Goal: Task Accomplishment & Management: Contribute content

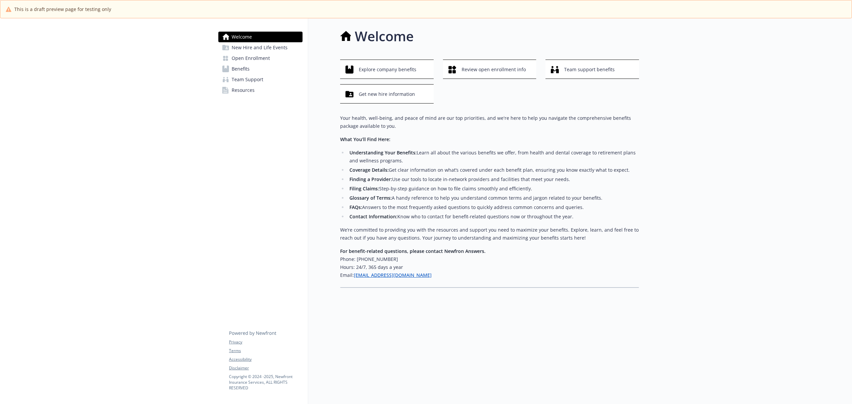
click at [252, 47] on span "New Hire and Life Events" at bounding box center [260, 47] width 56 height 11
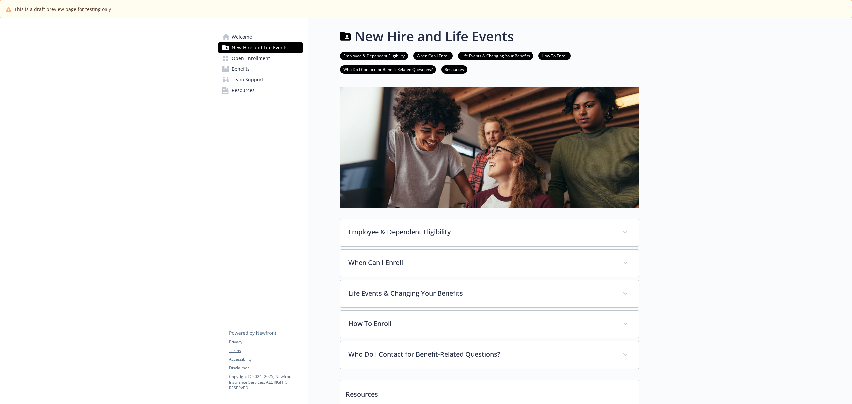
click at [249, 59] on span "Open Enrollment" at bounding box center [251, 58] width 38 height 11
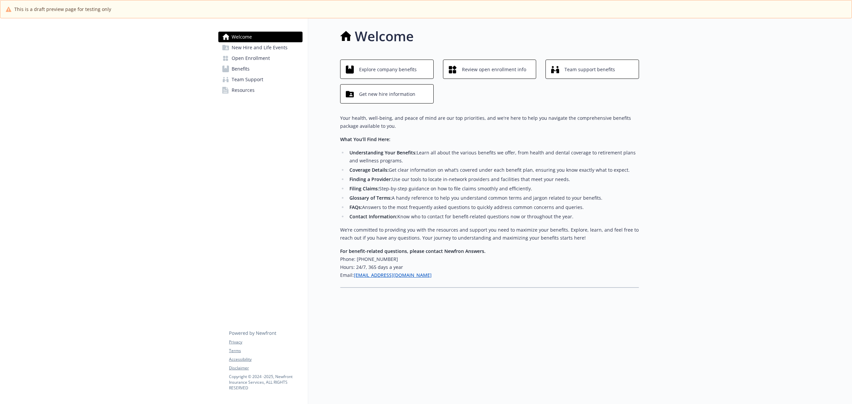
click at [267, 58] on span "Open Enrollment" at bounding box center [251, 58] width 38 height 11
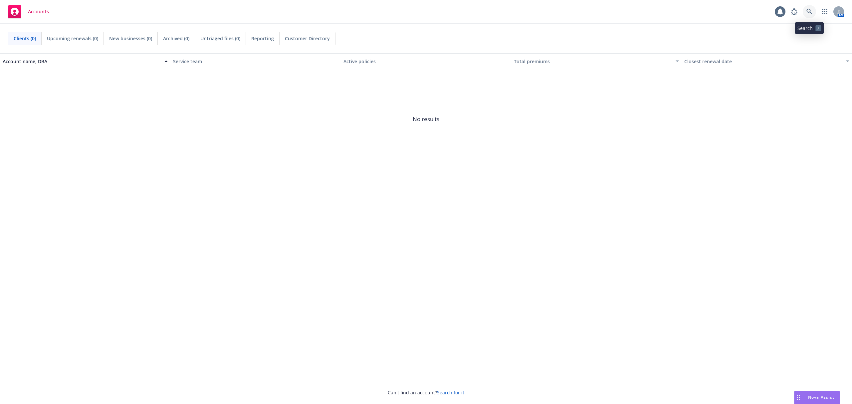
click at [809, 10] on icon at bounding box center [809, 12] width 6 height 6
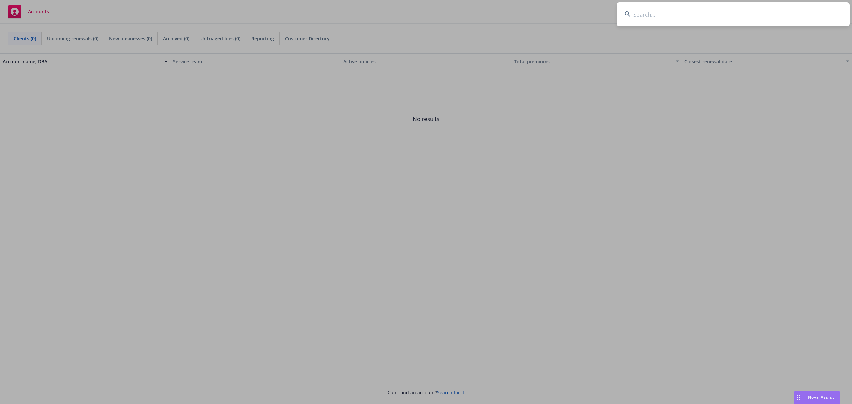
click at [667, 11] on input at bounding box center [733, 14] width 233 height 24
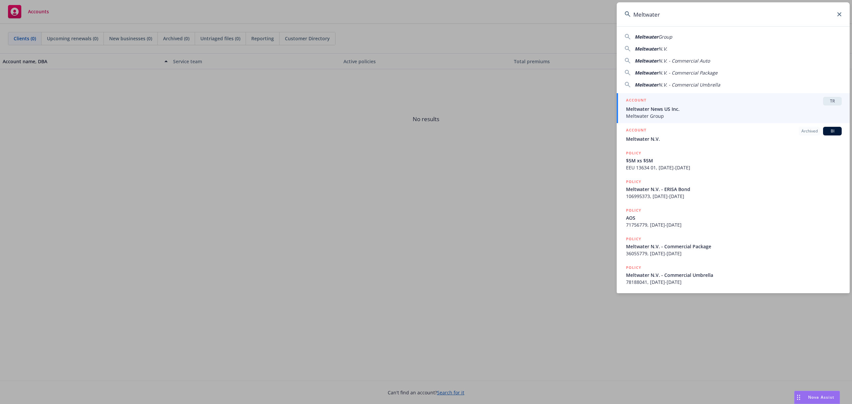
type input "Meltwater"
click at [691, 104] on div "ACCOUNT TR" at bounding box center [734, 101] width 216 height 9
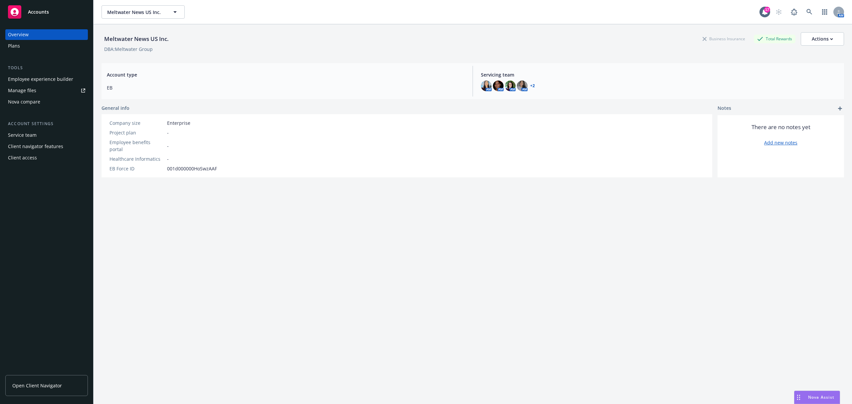
click at [63, 79] on div "Employee experience builder" at bounding box center [40, 79] width 65 height 11
click at [21, 47] on div "Plans" at bounding box center [46, 46] width 77 height 11
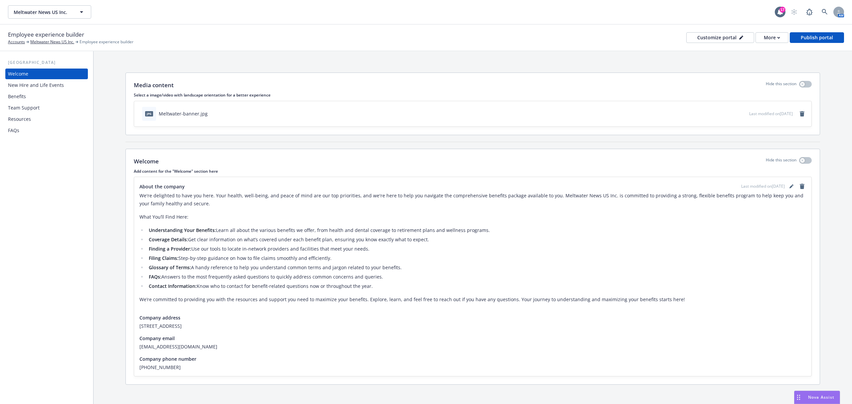
click at [27, 96] on div "Benefits" at bounding box center [46, 96] width 77 height 11
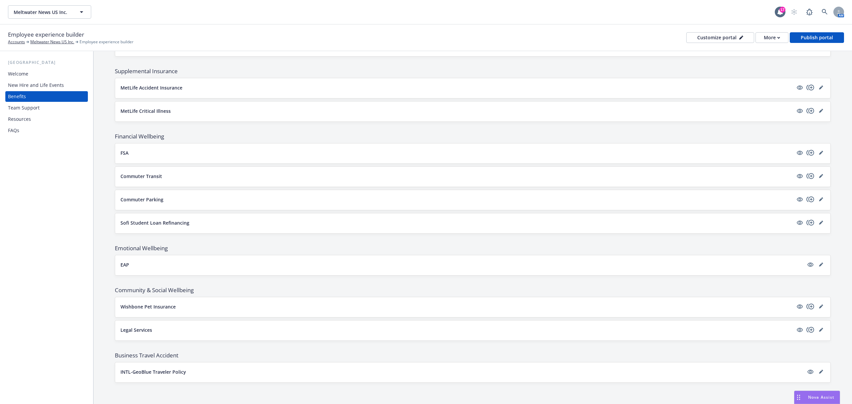
scroll to position [538, 0]
click at [43, 109] on div "Team Support" at bounding box center [46, 107] width 77 height 11
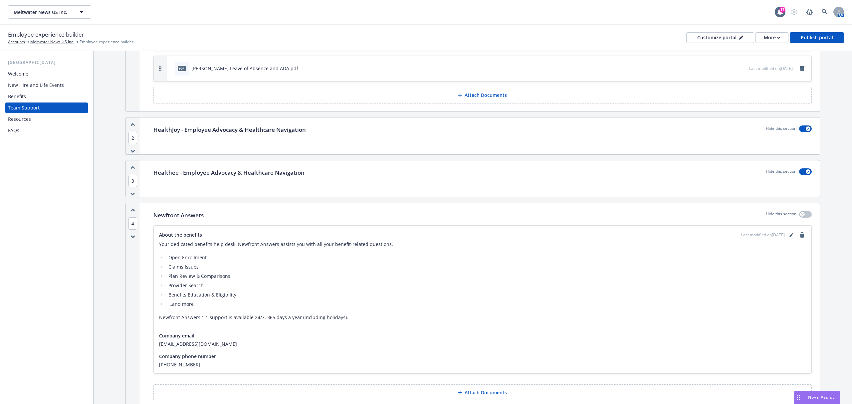
scroll to position [281, 0]
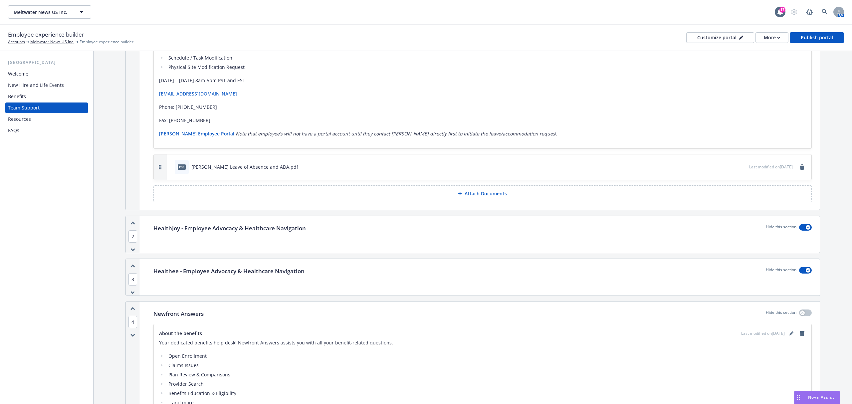
click at [39, 98] on div "Benefits" at bounding box center [46, 96] width 77 height 11
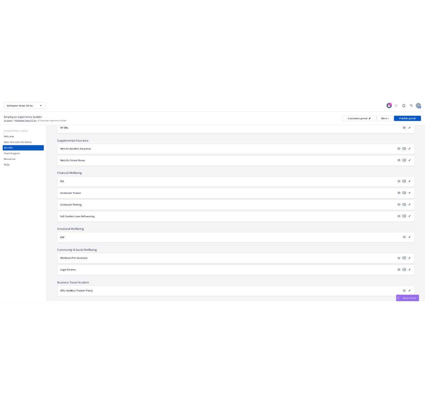
scroll to position [538, 0]
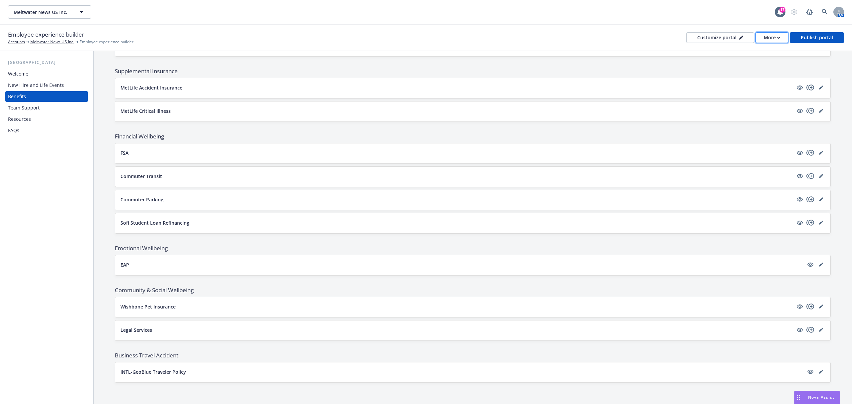
click at [764, 39] on div "More" at bounding box center [772, 38] width 16 height 10
click at [748, 54] on link "Copy preview link" at bounding box center [758, 52] width 61 height 13
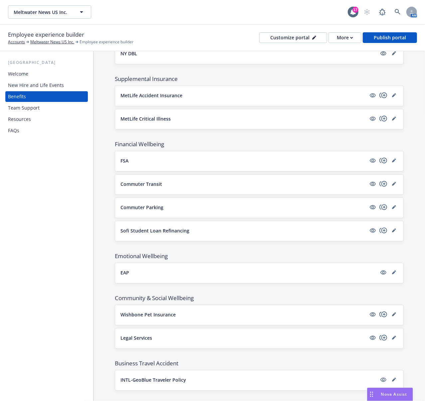
scroll to position [551, 0]
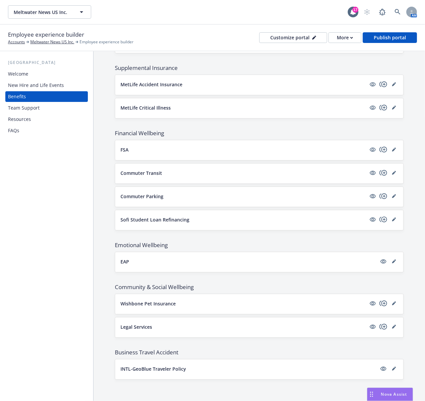
click at [31, 108] on div "Team Support" at bounding box center [24, 107] width 32 height 11
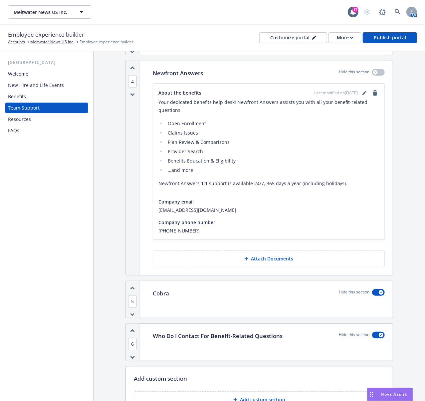
scroll to position [607, 0]
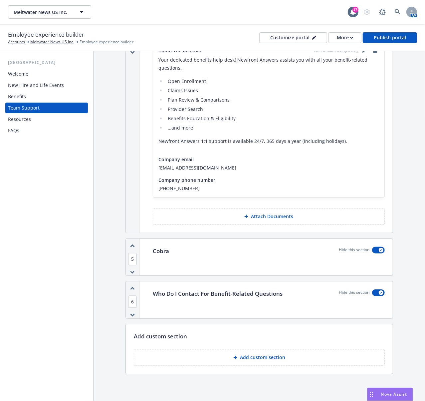
click at [243, 357] on p "Add custom section" at bounding box center [262, 357] width 45 height 7
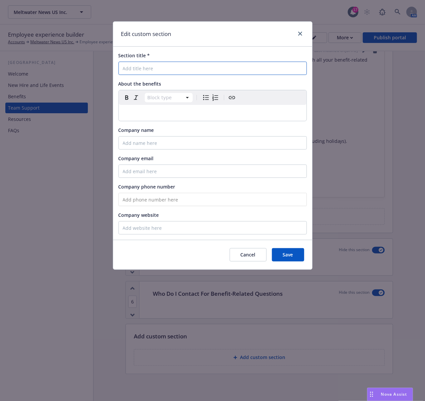
click at [182, 68] on input "Section title *" at bounding box center [212, 68] width 188 height 13
paste input "Mental Health Benefits"
type input "Mental Health Benefits"
select select "paragraph"
click at [151, 115] on p "editable markdown" at bounding box center [213, 113] width 180 height 8
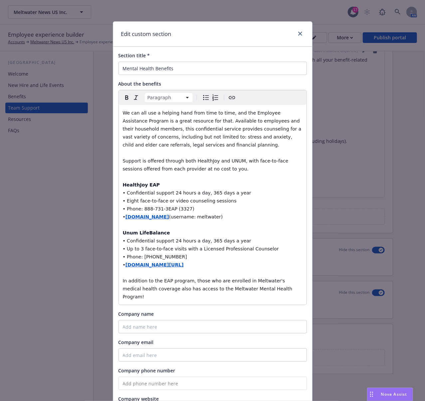
drag, startPoint x: 212, startPoint y: 216, endPoint x: 108, endPoint y: 190, distance: 107.2
click at [108, 190] on div "Edit custom section Section title * Mental Health Benefits About the benefits P…" at bounding box center [212, 200] width 425 height 401
click at [203, 99] on icon "Bulleted list" at bounding box center [206, 97] width 8 height 8
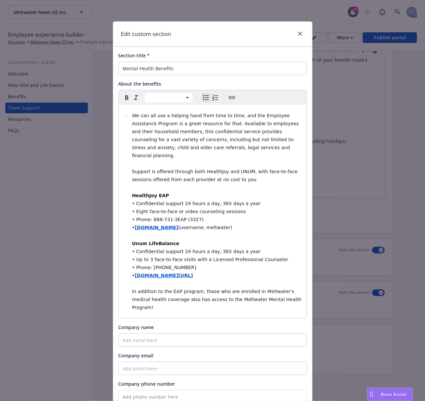
click at [239, 221] on li "We can all use a helping hand from time to time, and the Employee Assistance Pr…" at bounding box center [216, 211] width 172 height 200
select select "paragraph"
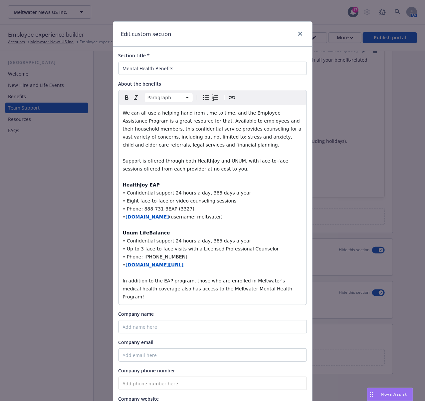
click at [215, 220] on p "We can all use a helping hand from time to time, and the Employee Assistance Pr…" at bounding box center [213, 205] width 180 height 192
click at [123, 194] on span "• Confidential support 24 hours a day, 365 days a year" at bounding box center [187, 192] width 128 height 5
click at [202, 97] on icon "Bulleted list" at bounding box center [206, 97] width 8 height 8
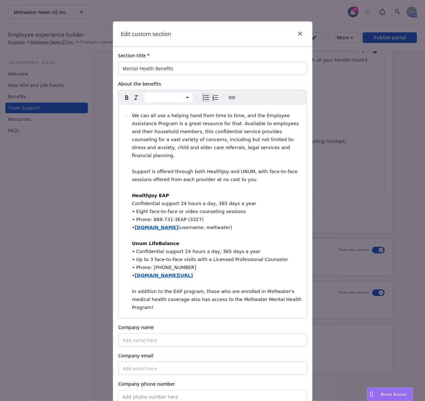
select select "paragraph"
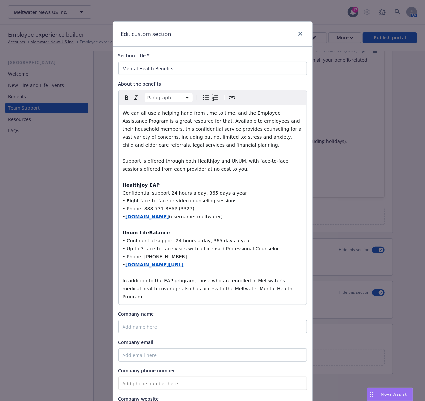
click at [162, 192] on span "Confidential support 24 hours a day, 365 days a year" at bounding box center [185, 192] width 124 height 5
click at [158, 187] on p "We can all use a helping hand from time to time, and the Employee Assistance Pr…" at bounding box center [213, 205] width 180 height 192
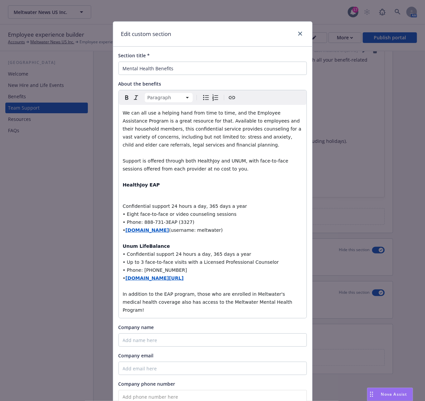
click at [119, 207] on div "We can all use a helping hand from time to time, and the Employee Assistance Pr…" at bounding box center [213, 211] width 188 height 213
click at [202, 98] on icon "Bulleted list" at bounding box center [206, 97] width 8 height 8
select select
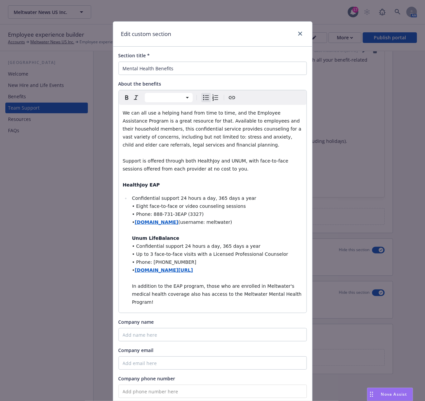
click at [132, 208] on span "• Eight face-to-face or video counseling sessions" at bounding box center [189, 205] width 114 height 5
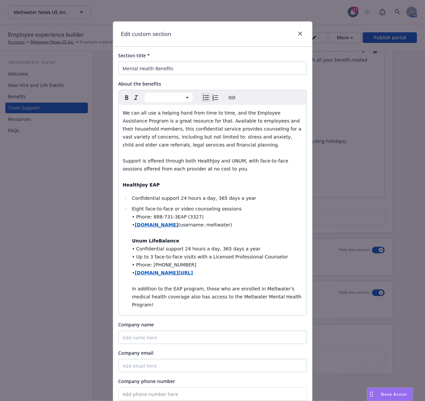
click at [133, 217] on span "• Phone: 888-731-3EAP (3327)" at bounding box center [168, 216] width 72 height 5
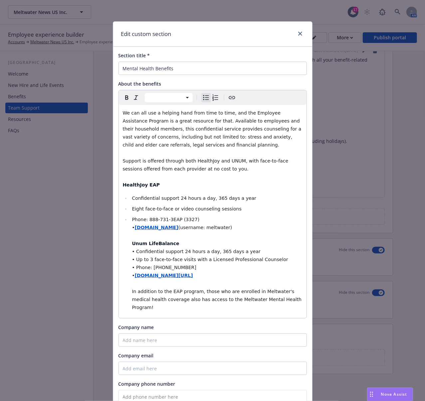
click at [135, 229] on strong "[DOMAIN_NAME]" at bounding box center [157, 227] width 44 height 5
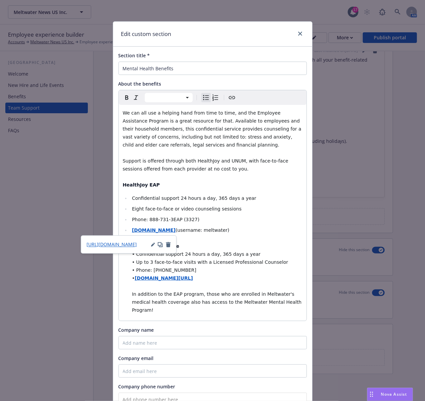
scroll to position [44, 0]
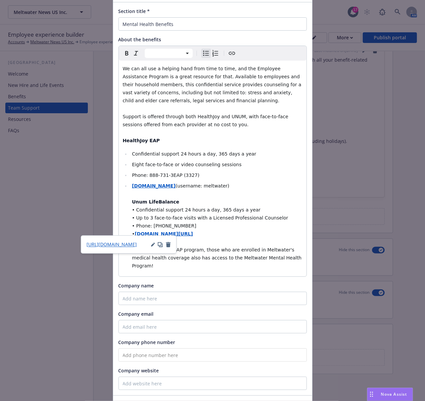
click at [130, 201] on li "[DOMAIN_NAME] (username: meltwater) Unum LifeBalance • Confidential support 24 …" at bounding box center [216, 226] width 172 height 88
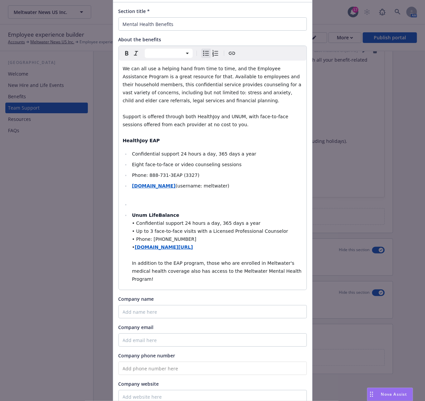
click at [130, 204] on li "editable markdown" at bounding box center [216, 204] width 172 height 8
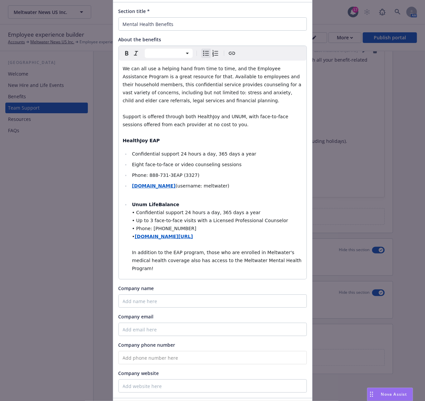
drag, startPoint x: 128, startPoint y: 204, endPoint x: 292, endPoint y: 267, distance: 175.7
click at [292, 267] on div "We can all use a helping hand from time to time, and the Employee Assistance Pr…" at bounding box center [213, 170] width 188 height 218
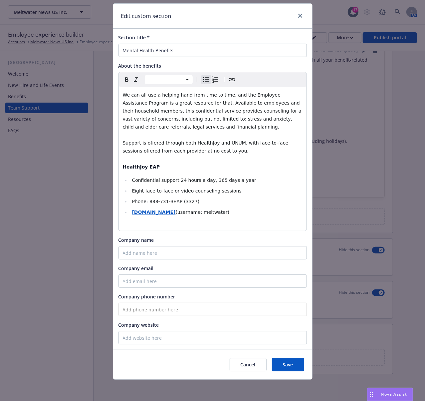
scroll to position [29, 0]
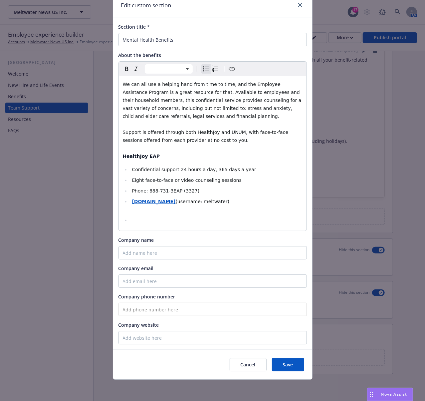
select select "paragraph"
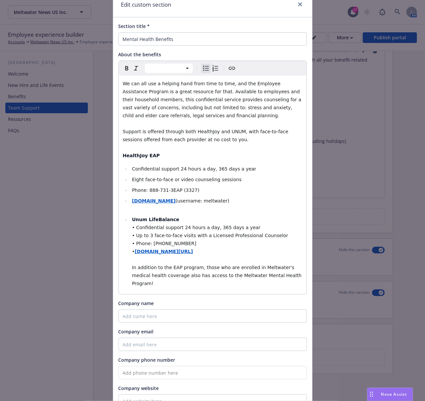
scroll to position [44, 0]
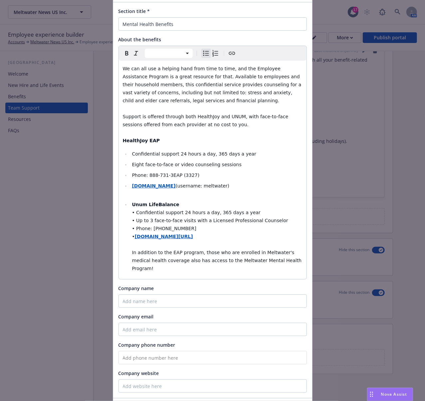
click at [132, 206] on strong "Unum LifeBalance" at bounding box center [155, 204] width 47 height 5
click at [203, 55] on icon "Bulleted list" at bounding box center [206, 53] width 8 height 8
select select "paragraph"
drag, startPoint x: 284, startPoint y: 262, endPoint x: 123, endPoint y: 207, distance: 170.1
click at [123, 207] on ul "Confidential support 24 hours a day, 365 days a year Eight face-to-face or vide…" at bounding box center [213, 211] width 180 height 122
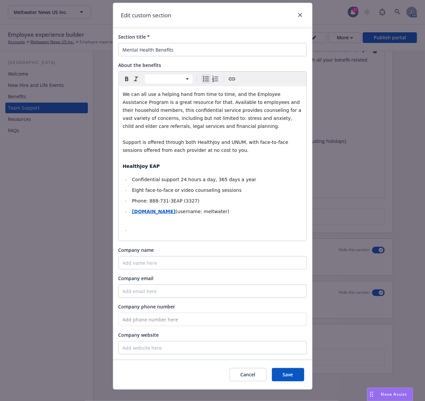
scroll to position [29, 0]
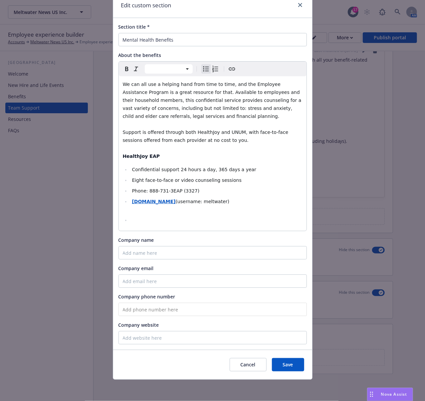
select select "paragraph"
click at [144, 214] on div "We can all use a helping hand from time to time, and the Employee Assistance Pr…" at bounding box center [213, 153] width 188 height 154
click at [130, 212] on li "[DOMAIN_NAME] (username: [PERSON_NAME])" at bounding box center [216, 205] width 172 height 16
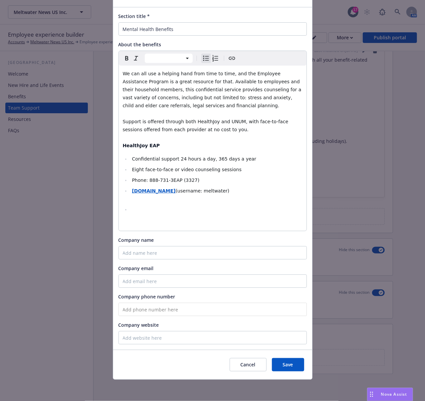
select select "paragraph"
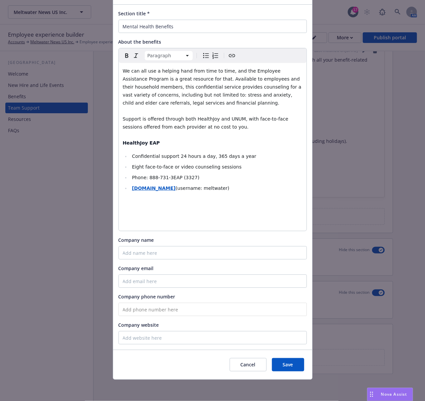
click at [125, 202] on div "We can all use a helping hand from time to time, and the Employee Assistance Pr…" at bounding box center [213, 147] width 188 height 168
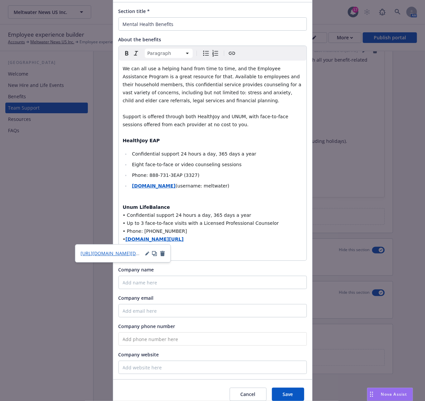
click at [124, 200] on div "We can all use a helping hand from time to time, and the Employee Assistance Pr…" at bounding box center [213, 161] width 188 height 200
click at [123, 196] on ul "Confidential support 24 hours a day, 365 days a year Eight face-to-face or vide…" at bounding box center [213, 174] width 180 height 48
select select "paragraph"
drag, startPoint x: 194, startPoint y: 237, endPoint x: 110, endPoint y: 212, distance: 88.2
click at [113, 212] on div "Section title * Mental Health Benefits About the benefits Paragraph Paragraph H…" at bounding box center [212, 190] width 199 height 377
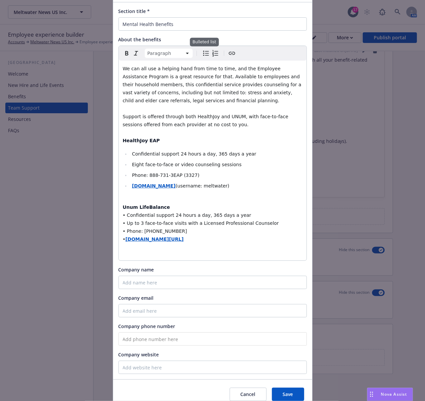
click at [202, 50] on icon "Bulleted list" at bounding box center [206, 53] width 8 height 8
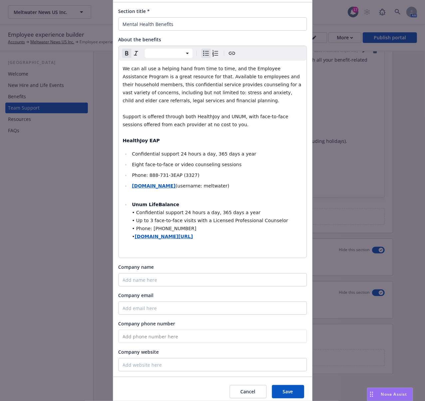
click at [132, 205] on strong "Unum LifeBalance" at bounding box center [155, 204] width 47 height 5
select select "paragraph"
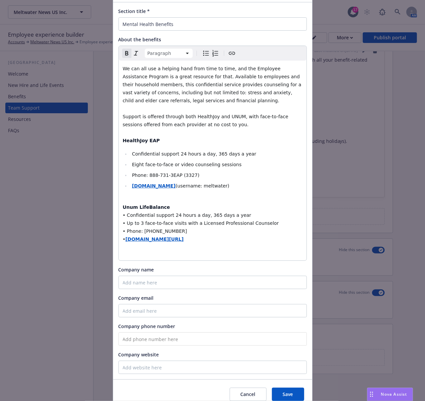
click at [124, 209] on strong "Unum LifeBalance" at bounding box center [146, 206] width 47 height 5
drag, startPoint x: 192, startPoint y: 240, endPoint x: 115, endPoint y: 218, distance: 80.6
click at [118, 218] on div "Paragraph Paragraph Heading 1 Heading 2 Heading 3 Heading 4 Heading 5 Heading 6…" at bounding box center [212, 153] width 188 height 215
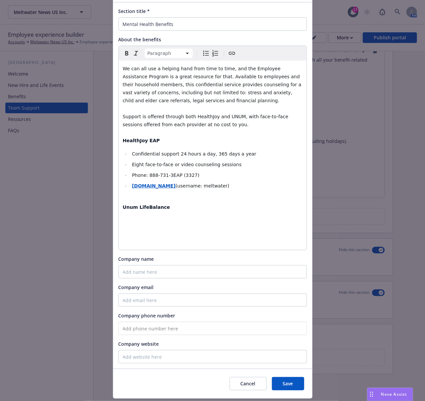
click at [135, 220] on div "We can all use a helping hand from time to time, and the Employee Assistance Pr…" at bounding box center [213, 155] width 188 height 189
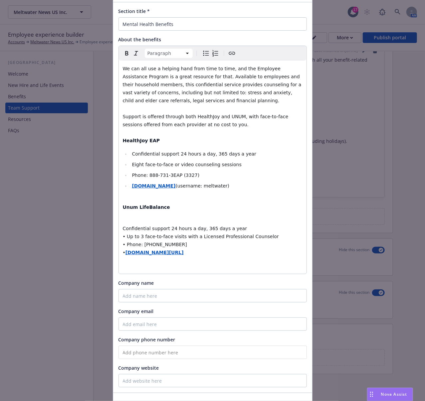
drag, startPoint x: 169, startPoint y: 247, endPoint x: 113, endPoint y: 225, distance: 59.9
click at [113, 225] on div "Section title * Mental Health Benefits About the benefits Paragraph Paragraph H…" at bounding box center [212, 197] width 199 height 390
click at [204, 54] on icon "Bulleted list" at bounding box center [206, 53] width 8 height 8
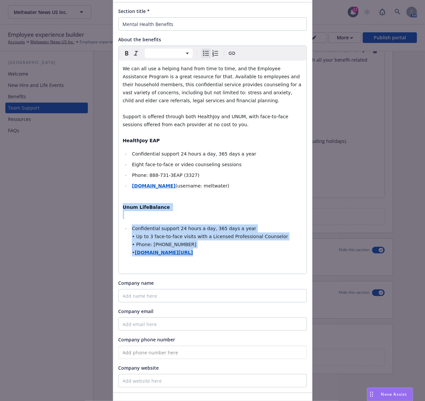
click at [132, 237] on span "• Up to 3 face-to-face visits with a Licensed Professional Counselor" at bounding box center [210, 236] width 156 height 5
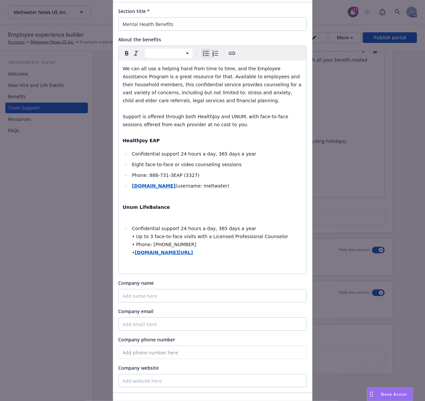
click at [132, 237] on span "• Up to 3 face-to-face visits with a Licensed Professional Counselor" at bounding box center [210, 236] width 156 height 5
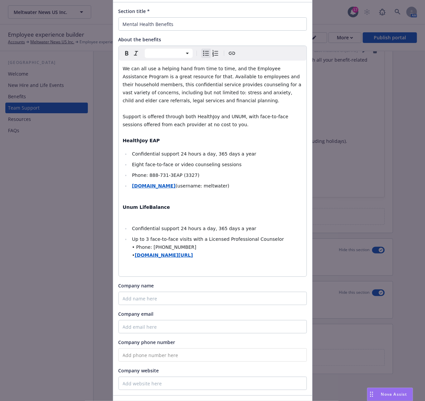
click at [132, 248] on span "• Phone: [PHONE_NUMBER]" at bounding box center [164, 246] width 64 height 5
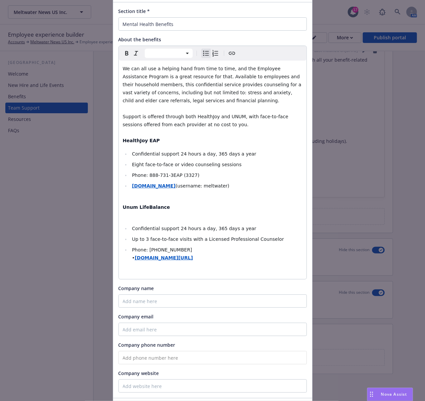
click at [135, 259] on strong "[DOMAIN_NAME][URL]" at bounding box center [164, 257] width 58 height 5
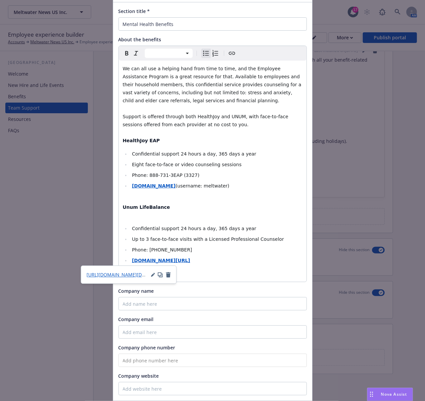
click at [124, 220] on div "We can all use a helping hand from time to time, and the Employee Assistance Pr…" at bounding box center [213, 171] width 188 height 221
select select "paragraph"
click at [124, 216] on p "Unum LifeBalance" at bounding box center [213, 211] width 180 height 16
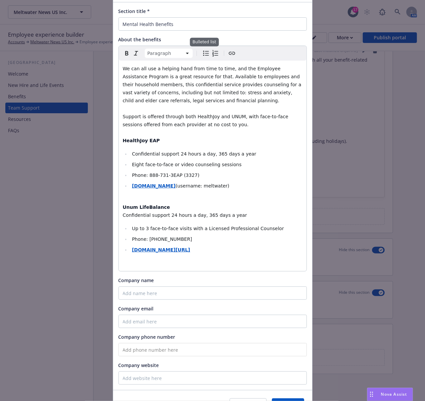
click at [202, 55] on icon "Bulleted list" at bounding box center [206, 53] width 8 height 8
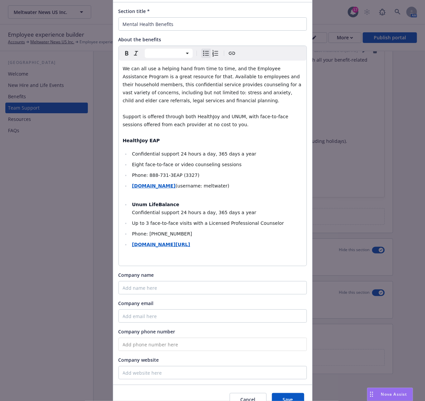
select select "paragraph"
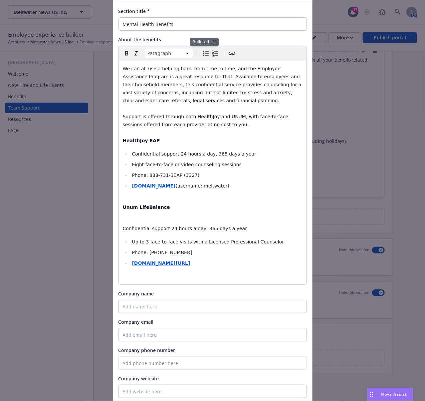
click at [204, 57] on icon "Bulleted list" at bounding box center [206, 53] width 8 height 8
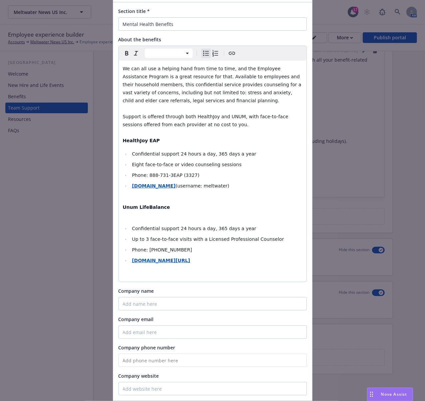
select select "paragraph"
click at [133, 216] on p "Unum LifeBalance" at bounding box center [213, 211] width 180 height 16
click at [162, 207] on p "Unum LifeBalance" at bounding box center [213, 211] width 180 height 16
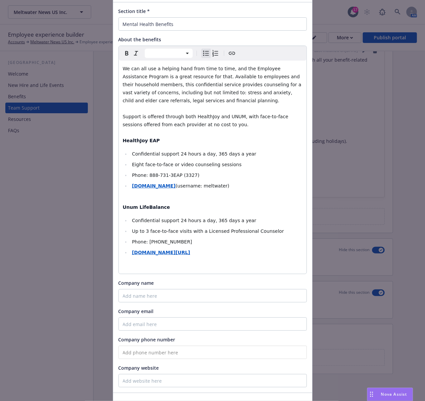
click at [138, 198] on li "[DOMAIN_NAME] (username: [PERSON_NAME])" at bounding box center [216, 190] width 172 height 16
click at [123, 195] on ul "Confidential support 24 hours a day, 365 days a year Eight face-to-face or vide…" at bounding box center [213, 174] width 180 height 48
click at [220, 188] on li "[DOMAIN_NAME] (username: [PERSON_NAME])" at bounding box center [216, 190] width 172 height 16
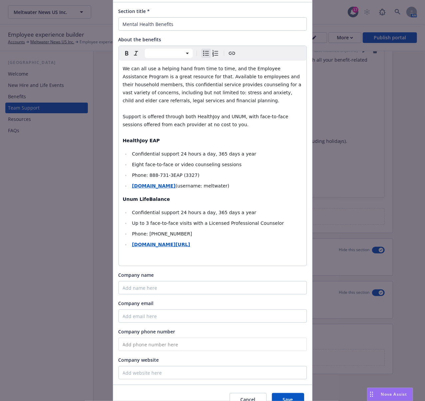
select select "paragraph"
click at [206, 197] on p "Unum LifeBalance" at bounding box center [213, 199] width 180 height 8
click at [190, 244] on li "[DOMAIN_NAME][URL]" at bounding box center [216, 244] width 172 height 8
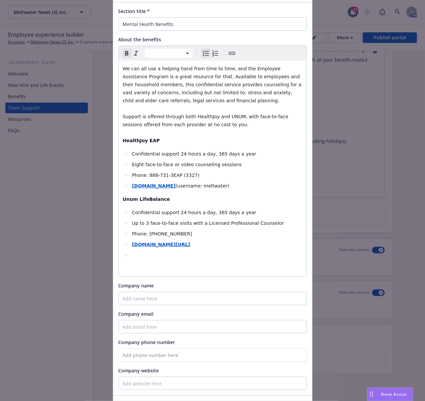
select select "paragraph"
click at [123, 260] on p "editable markdown" at bounding box center [213, 258] width 180 height 8
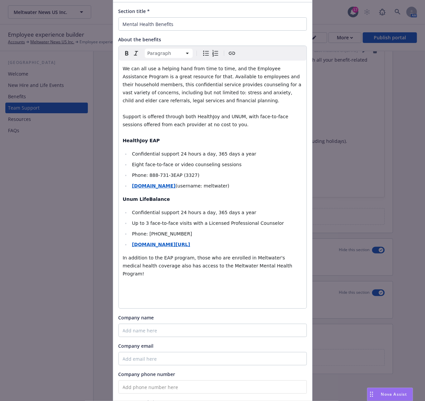
click at [128, 283] on p "editable markdown" at bounding box center [213, 287] width 180 height 8
click at [127, 283] on p "editable markdown" at bounding box center [213, 287] width 180 height 8
click at [130, 283] on p "editable markdown" at bounding box center [213, 287] width 180 height 8
click at [152, 283] on p "Service" at bounding box center [213, 287] width 180 height 8
click at [130, 296] on p "editable markdown" at bounding box center [213, 300] width 180 height 8
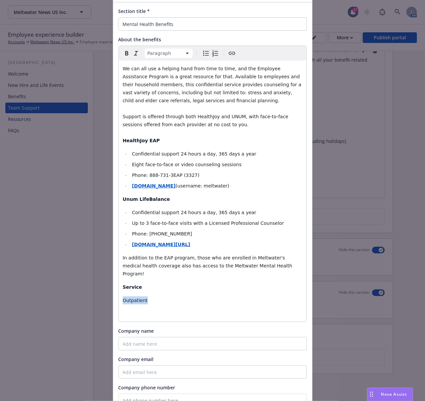
drag, startPoint x: 152, startPoint y: 293, endPoint x: 113, endPoint y: 293, distance: 38.6
click at [113, 293] on div "Section title * Mental Health Benefits About the benefits Paragraph Paragraph H…" at bounding box center [212, 221] width 199 height 438
click at [123, 54] on icon "button" at bounding box center [127, 53] width 8 height 8
click at [202, 55] on icon "Bulleted list" at bounding box center [206, 53] width 8 height 8
click at [171, 296] on li "Outpatient" at bounding box center [216, 300] width 172 height 8
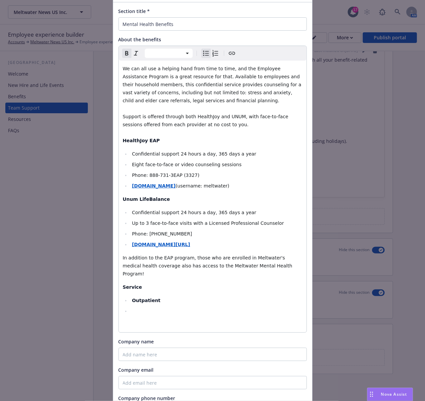
click at [132, 307] on li "editable markdown" at bounding box center [216, 311] width 172 height 8
drag, startPoint x: 160, startPoint y: 304, endPoint x: 135, endPoint y: 274, distance: 39.7
click at [130, 307] on li "Inpatient" at bounding box center [216, 311] width 172 height 8
click at [126, 56] on icon "button" at bounding box center [127, 53] width 8 height 8
click at [155, 307] on li "I npatient" at bounding box center [216, 311] width 172 height 8
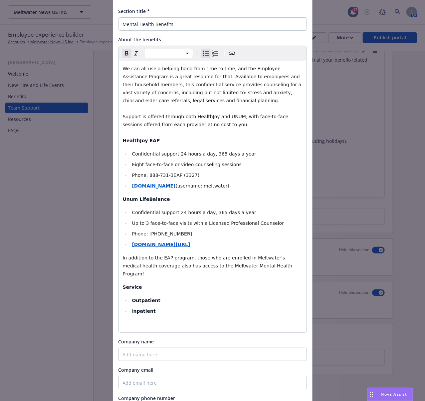
click at [154, 307] on li "I npatient" at bounding box center [216, 311] width 172 height 8
drag, startPoint x: 153, startPoint y: 303, endPoint x: 126, endPoint y: 306, distance: 27.5
click at [126, 306] on ul "Outpatient I npatient" at bounding box center [213, 305] width 180 height 19
click at [123, 53] on icon "button" at bounding box center [127, 53] width 8 height 8
click at [164, 307] on li "Inpatient" at bounding box center [216, 311] width 172 height 8
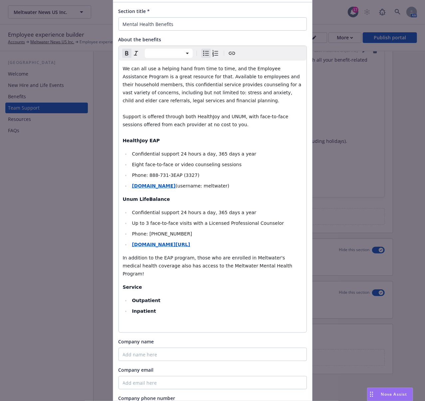
click at [164, 296] on li "Outpatient" at bounding box center [216, 300] width 172 height 8
click at [148, 307] on li "editable markdown" at bounding box center [220, 311] width 163 height 8
click at [214, 307] on li "Anthem PPO (CA & Non-CA) -" at bounding box center [220, 311] width 163 height 8
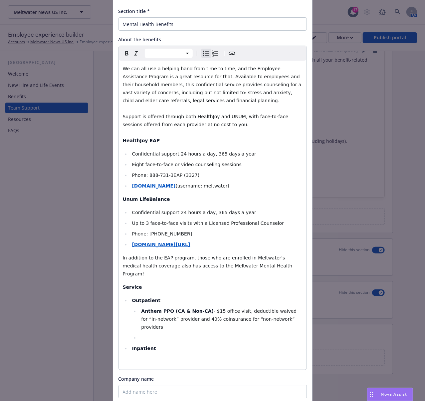
click at [142, 333] on li "editable markdown" at bounding box center [220, 337] width 163 height 8
click at [197, 333] on li "Anthem HMO ([GEOGRAPHIC_DATA])" at bounding box center [220, 337] width 163 height 8
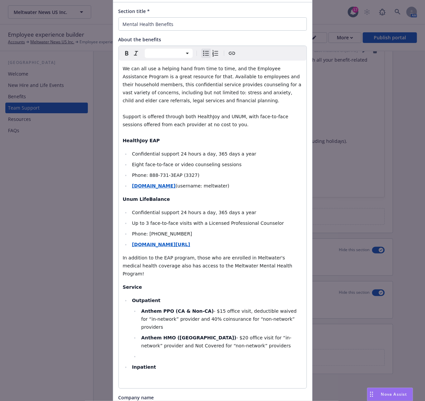
click at [164, 334] on ul "Anthem PPO ([GEOGRAPHIC_DATA] & Non-CA) - $15 office visit, deductible waived f…" at bounding box center [217, 333] width 170 height 53
click at [199, 352] on li "Anthem EPO (Non-CA) -" at bounding box center [220, 356] width 163 height 8
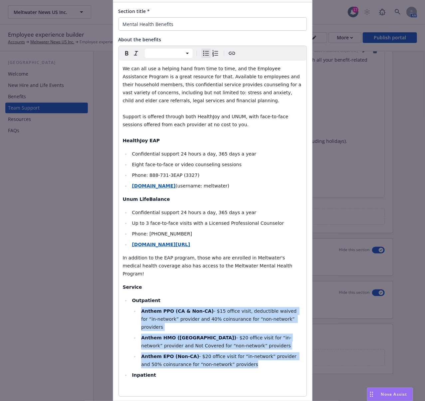
drag, startPoint x: 194, startPoint y: 327, endPoint x: 139, endPoint y: 301, distance: 60.6
click at [139, 307] on ul "Anthem PPO (CA & Non-CA) - $15 office visit, deductible waived for “in-network”…" at bounding box center [217, 337] width 170 height 61
copy ul "Anthem PPO (CA & Non-CA) - $15 office visit, deductible waived for “in-network”…"
select select "paragraph"
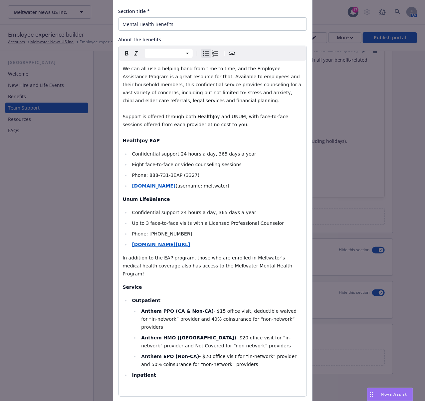
click at [146, 365] on div "We can all use a helping hand from time to time, and the Employee Assistance Pr…" at bounding box center [213, 228] width 188 height 335
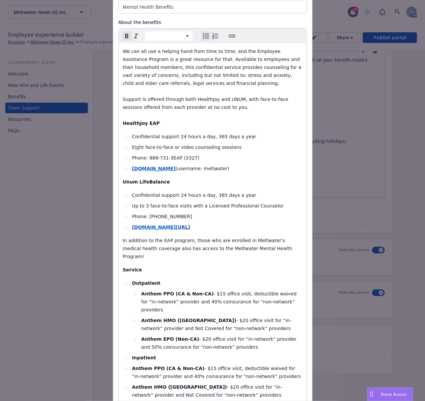
click at [132, 365] on strong "Anthem PPO (CA & Non-CA)" at bounding box center [168, 367] width 73 height 5
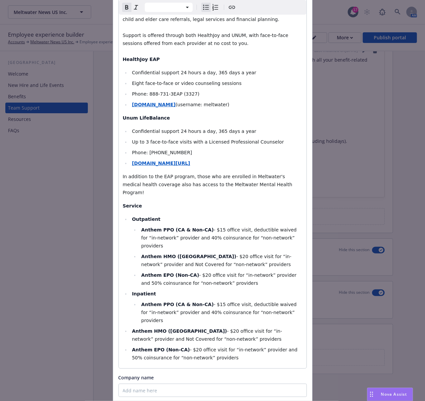
scroll to position [150, 0]
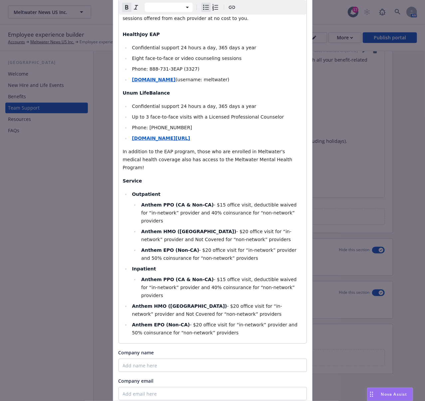
click at [132, 303] on strong "Anthem HMO ([GEOGRAPHIC_DATA])" at bounding box center [179, 305] width 95 height 5
click at [130, 320] on li "Anthem EPO (Non-CA) - $20 office visit for “in-network” provider and 50% coinsu…" at bounding box center [216, 328] width 172 height 16
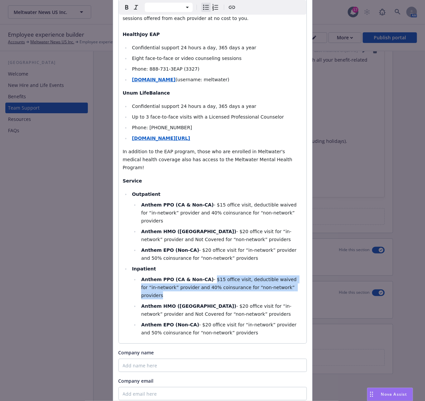
drag, startPoint x: 281, startPoint y: 272, endPoint x: 204, endPoint y: 264, distance: 77.6
click at [204, 275] on li "Anthem PPO (CA & Non-CA) - $15 office visit, deductible waived for “in-network”…" at bounding box center [220, 287] width 163 height 24
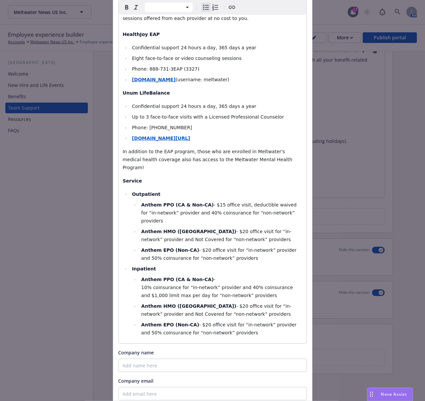
click at [139, 275] on li "Anthem PPO (CA & Non-CA) - 10% coinsurance for “in-network” provider and 40% co…" at bounding box center [220, 287] width 163 height 24
click at [130, 275] on li "Anthem PPO (CA & Non-CA) - 10% coinsurance for “in-network” provider and 40% co…" at bounding box center [216, 287] width 172 height 24
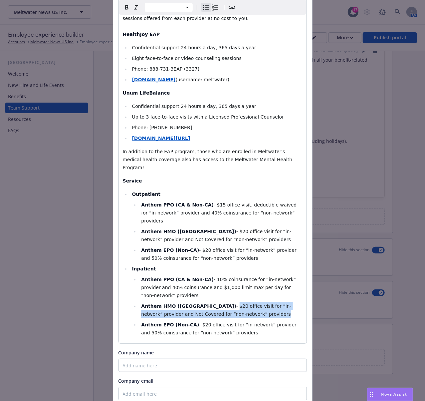
drag, startPoint x: 216, startPoint y: 299, endPoint x: 183, endPoint y: 288, distance: 34.6
click at [183, 302] on li "Anthem HMO ([GEOGRAPHIC_DATA]) - $20 office visit for “in-network” provider and…" at bounding box center [220, 310] width 163 height 16
click at [225, 322] on span "- $20 office visit for “in-network” provider and 50% coinsurance for “non-netwo…" at bounding box center [219, 328] width 157 height 13
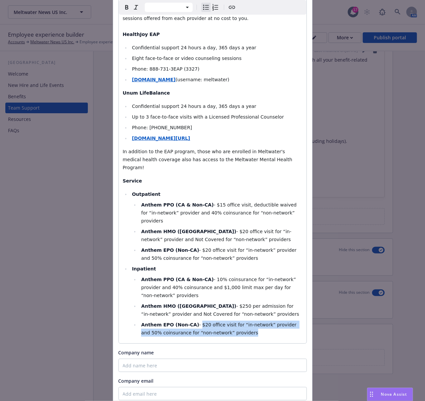
drag, startPoint x: 227, startPoint y: 317, endPoint x: 192, endPoint y: 306, distance: 36.7
click at [192, 320] on li "Anthem EPO (Non-CA) - $20 office visit for “in-network” provider and 50% coinsu…" at bounding box center [220, 328] width 163 height 16
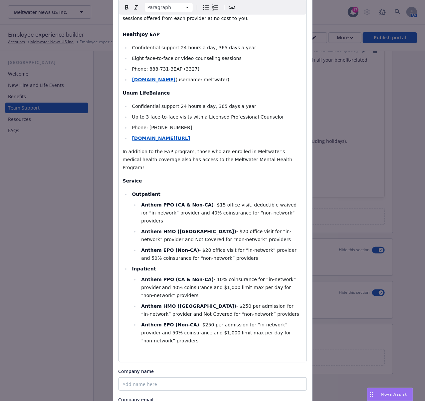
click at [133, 350] on p "editable markdown" at bounding box center [213, 354] width 180 height 8
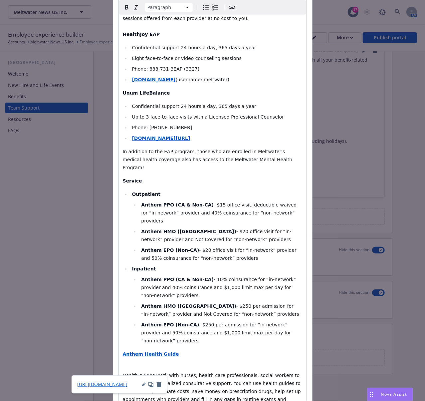
scroll to position [243, 0]
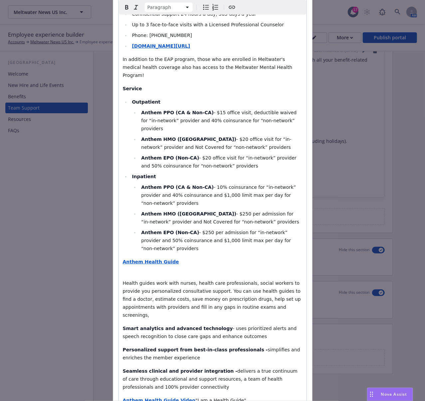
click at [136, 252] on div "We can all use a helping hand from time to time, and the Employee Assistance Pr…" at bounding box center [213, 149] width 188 height 575
click at [132, 258] on p "Anthem Health Guide" at bounding box center [213, 266] width 180 height 16
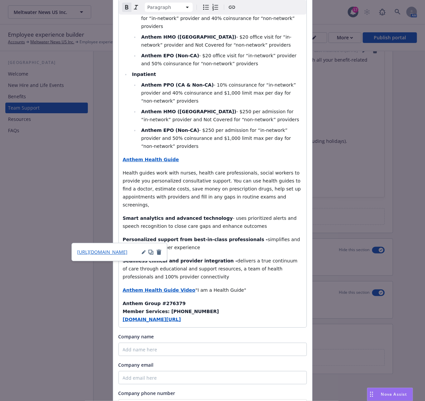
scroll to position [376, 0]
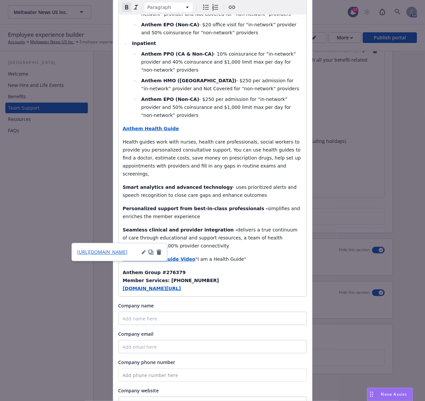
click at [209, 268] on p "Anthem Group #276379 Member Services: [PHONE_NUMBER] [DOMAIN_NAME][URL]" at bounding box center [213, 280] width 180 height 24
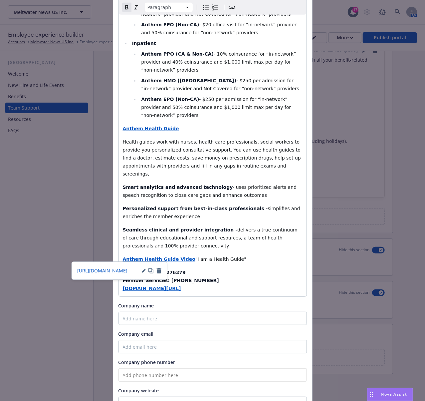
click at [190, 268] on p "Anthem Group #276379 Member Services: [PHONE_NUMBER] [DOMAIN_NAME][URL]" at bounding box center [213, 280] width 180 height 24
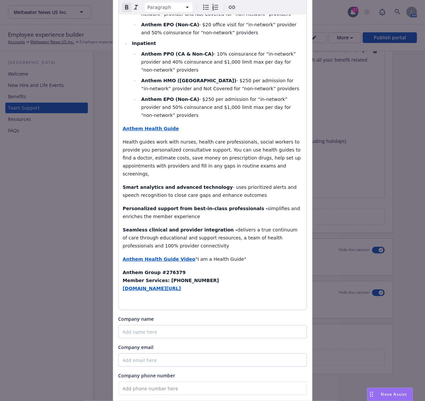
click at [151, 297] on p "editable markdown" at bounding box center [213, 301] width 180 height 8
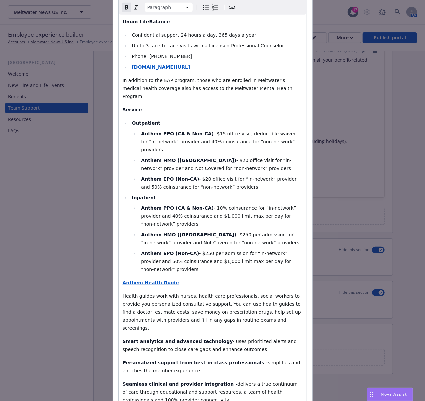
scroll to position [177, 0]
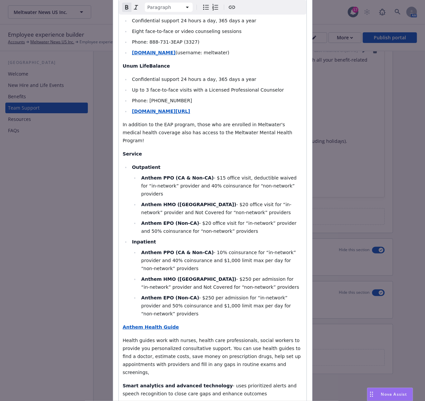
click at [130, 139] on div "We can all use a helping hand from time to time, and the Employee Assistance Pr…" at bounding box center [213, 217] width 188 height 580
click at [279, 132] on p "In addition to the EAP program, those who are enrolled in Meltwater's medical h…" at bounding box center [213, 132] width 180 height 24
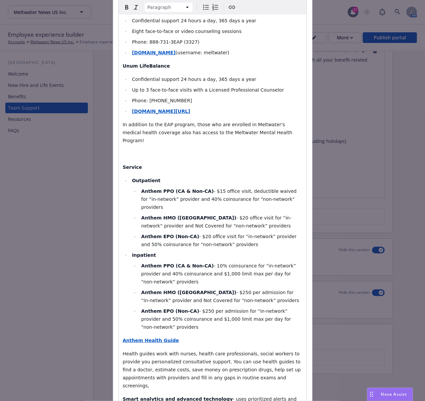
click at [130, 150] on p "editable markdown" at bounding box center [213, 154] width 180 height 8
drag, startPoint x: 137, startPoint y: 147, endPoint x: 110, endPoint y: 147, distance: 27.6
click at [113, 147] on div "Section title * Mental Health Benefits About the benefits Paragraph Paragraph H…" at bounding box center [212, 254] width 199 height 771
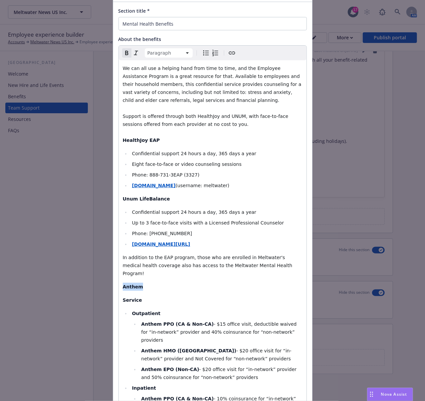
scroll to position [44, 0]
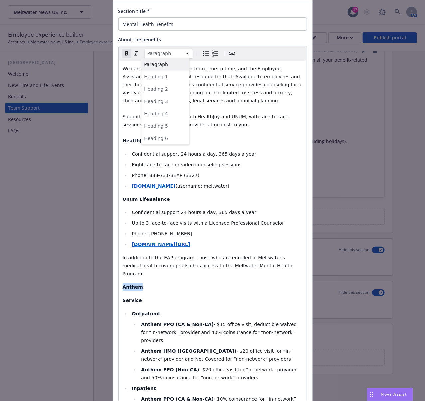
click at [185, 54] on html "Meltwater News US Inc. Meltwater News US Inc. 17 AM Employee experience builder…" at bounding box center [212, 200] width 425 height 401
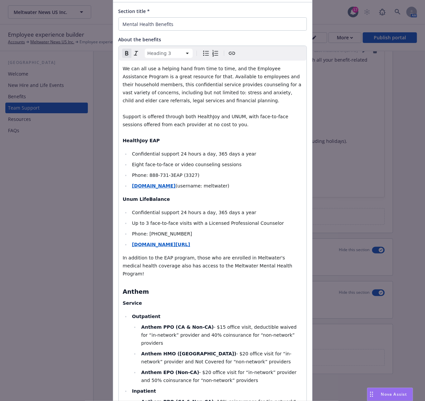
click at [183, 276] on div "We can all use a helping hand from time to time, and the Employee Assistance Pr…" at bounding box center [213, 359] width 188 height 596
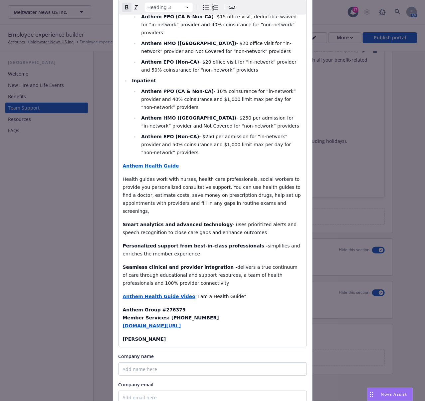
scroll to position [355, 0]
drag, startPoint x: 137, startPoint y: 308, endPoint x: 159, endPoint y: 239, distance: 72.8
click at [113, 307] on div "Section title * Mental Health Benefits About the benefits Paragraph Paragraph H…" at bounding box center [212, 78] width 199 height 773
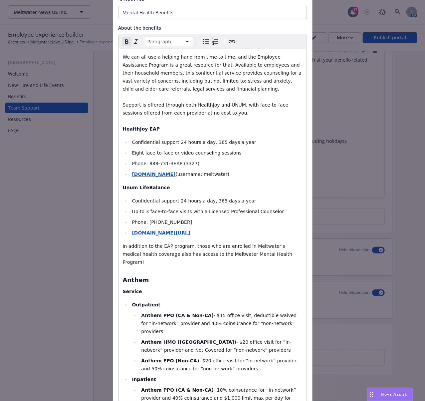
scroll to position [0, 0]
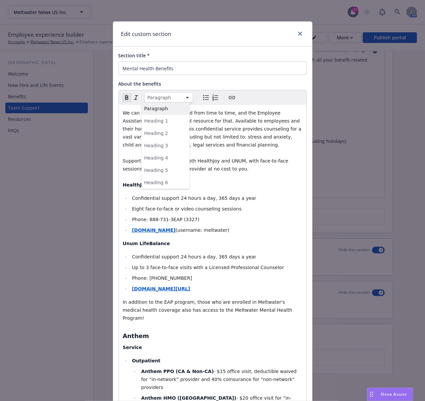
click at [184, 100] on html "Meltwater News US Inc. Meltwater News US Inc. 17 AM Employee experience builder…" at bounding box center [212, 200] width 425 height 401
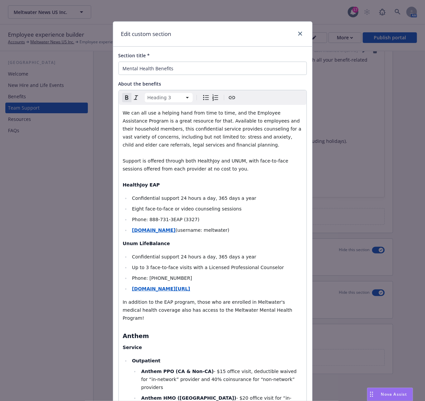
click at [175, 246] on p "Unum LifeBalance" at bounding box center [213, 243] width 180 height 8
drag, startPoint x: 168, startPoint y: 183, endPoint x: 118, endPoint y: 183, distance: 49.2
click at [119, 183] on div "We can all use a helping hand from time to time, and the Employee Assistance Pr…" at bounding box center [213, 406] width 188 height 602
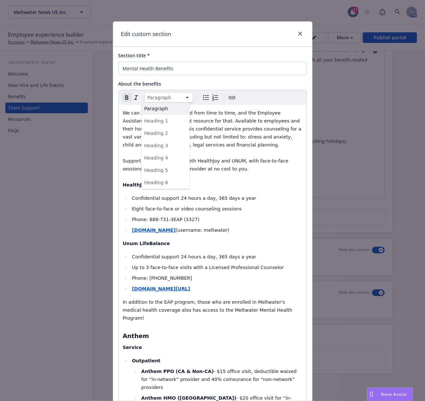
click at [182, 96] on html "Meltwater News US Inc. Meltwater News US Inc. 17 AM Employee experience builder…" at bounding box center [212, 200] width 425 height 401
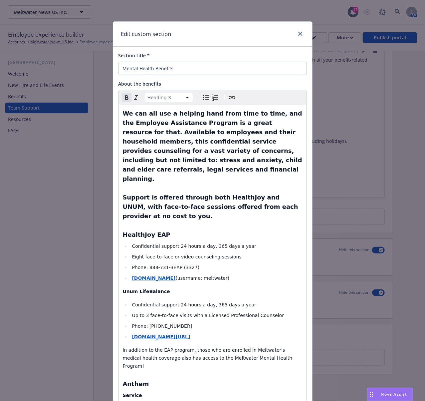
click at [220, 199] on h3 "We can all use a helping hand from time to time, and the Employee Assistance Pr…" at bounding box center [213, 174] width 180 height 130
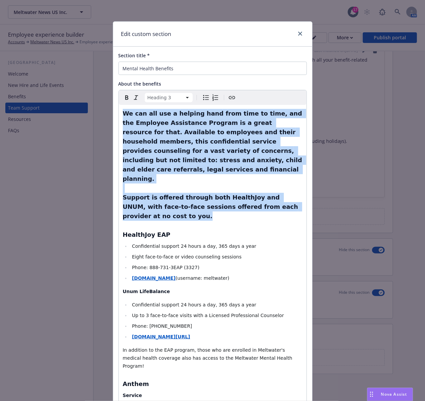
drag, startPoint x: 272, startPoint y: 183, endPoint x: 113, endPoint y: 118, distance: 171.5
click at [184, 95] on html "Meltwater News US Inc. Meltwater News US Inc. 17 AM Employee experience builder…" at bounding box center [212, 200] width 425 height 401
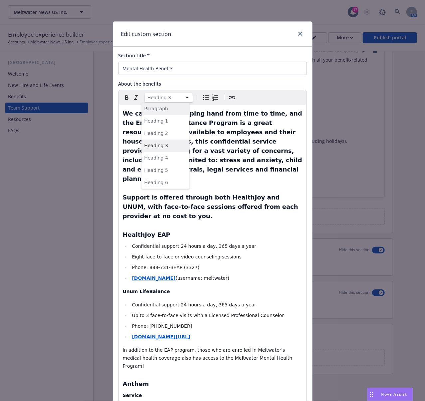
select select "paragraph"
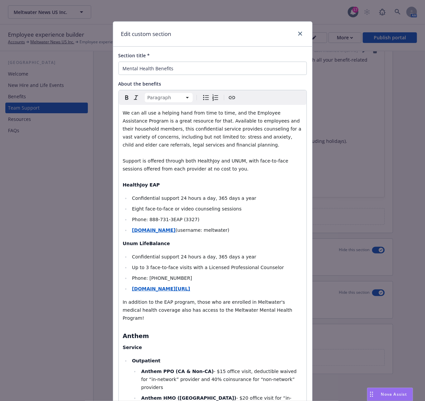
click at [175, 190] on div "We can all use a helping hand from time to time, and the Employee Assistance Pr…" at bounding box center [213, 406] width 188 height 602
drag, startPoint x: 158, startPoint y: 185, endPoint x: 120, endPoint y: 185, distance: 37.6
click at [123, 185] on p "We can all use a helping hand from time to time, and the Employee Assistance Pr…" at bounding box center [213, 149] width 180 height 80
click at [183, 100] on html "Meltwater News US Inc. Meltwater News US Inc. 17 AM Employee experience builder…" at bounding box center [212, 200] width 425 height 401
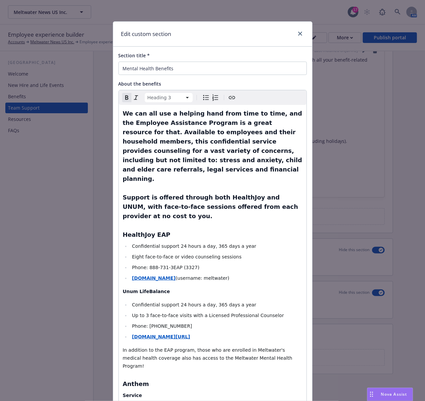
click at [169, 204] on h3 "We can all use a helping hand from time to time, and the Employee Assistance Pr…" at bounding box center [213, 174] width 180 height 130
click at [290, 189] on h3 "We can all use a helping hand from time to time, and the Employee Assistance Pr…" at bounding box center [213, 174] width 180 height 130
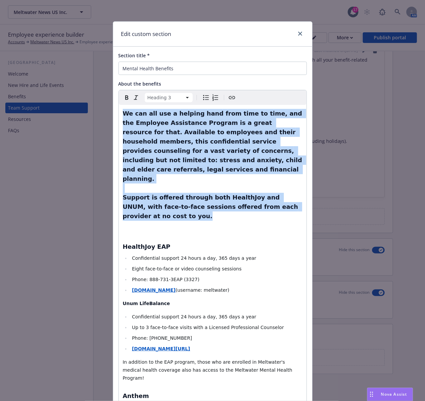
drag, startPoint x: 291, startPoint y: 187, endPoint x: 115, endPoint y: 116, distance: 189.3
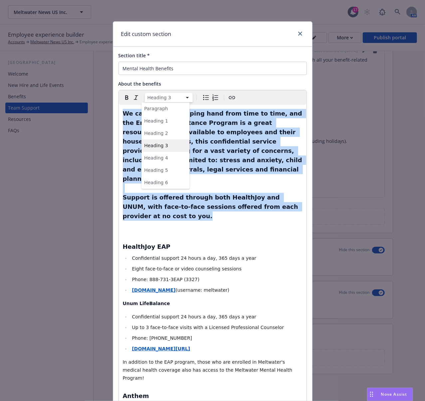
click at [183, 100] on html "Meltwater News US Inc. Meltwater News US Inc. 17 AM Employee experience builder…" at bounding box center [212, 200] width 425 height 401
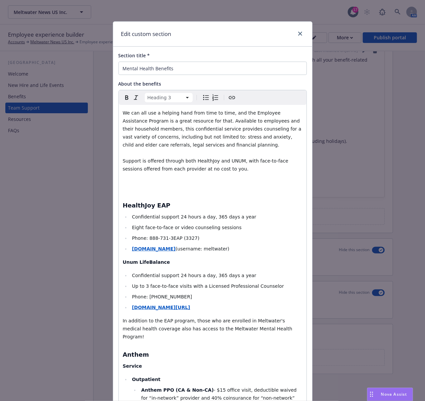
click at [134, 193] on h3 "HealthJoy EAP" at bounding box center [213, 196] width 180 height 28
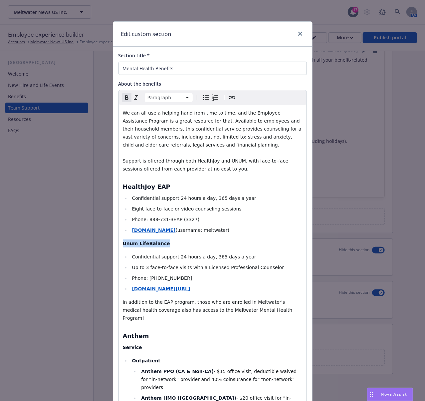
drag, startPoint x: 165, startPoint y: 242, endPoint x: 101, endPoint y: 245, distance: 64.3
click at [101, 245] on div "Edit custom section Section title * Mental Health Benefits About the benefits P…" at bounding box center [212, 200] width 425 height 401
click at [185, 98] on html "Meltwater News US Inc. Meltwater News US Inc. 17 AM Employee experience builder…" at bounding box center [212, 200] width 425 height 401
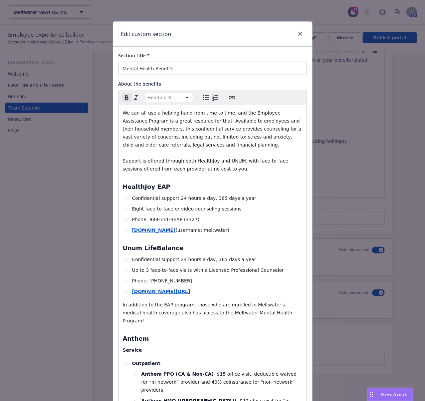
click at [192, 241] on div "We can all use a helping hand from time to time, and the Employee Assistance Pr…" at bounding box center [213, 407] width 188 height 604
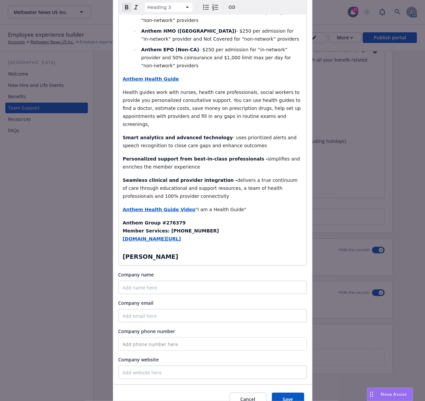
scroll to position [447, 0]
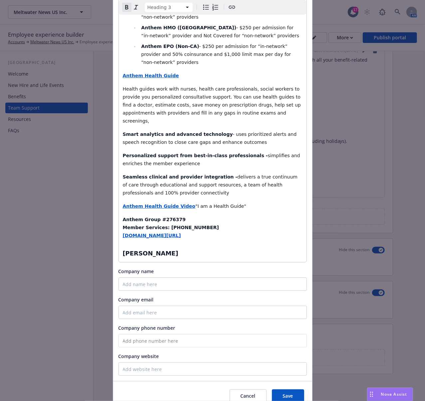
click at [170, 249] on h3 "[PERSON_NAME]" at bounding box center [213, 253] width 180 height 9
select select "paragraph"
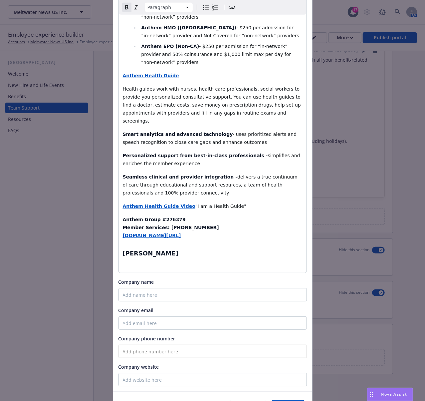
click at [136, 261] on p "editable markdown" at bounding box center [213, 265] width 180 height 8
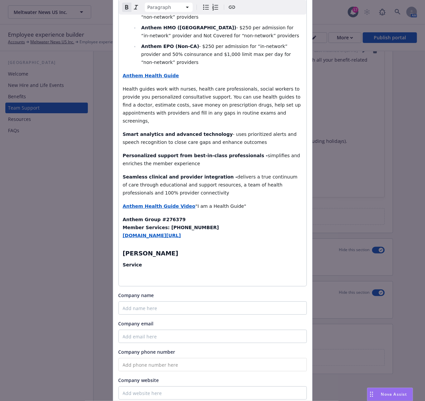
click at [202, 8] on icon "Bulleted list" at bounding box center [206, 7] width 8 height 8
click at [131, 274] on li "editable markdown" at bounding box center [216, 278] width 172 height 8
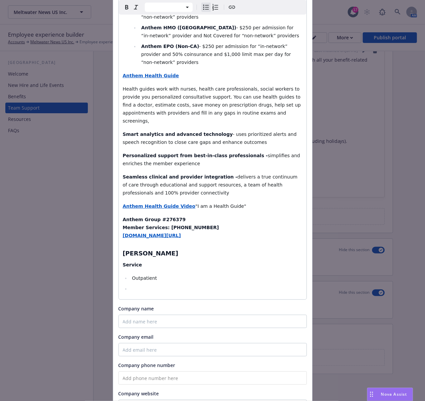
click at [142, 284] on li "editable markdown" at bounding box center [216, 288] width 172 height 8
click at [162, 274] on li "Outpatient" at bounding box center [216, 278] width 172 height 8
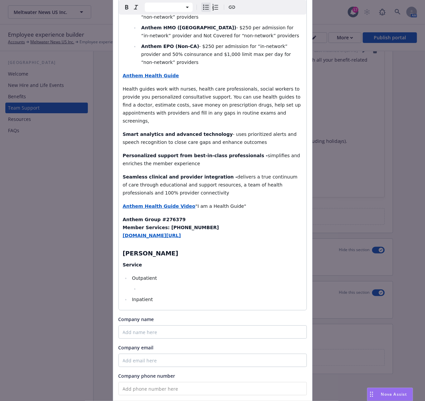
click at [187, 284] on li "editable markdown" at bounding box center [220, 288] width 163 height 8
click at [166, 284] on li "[PERSON_NAME] -" at bounding box center [220, 288] width 163 height 8
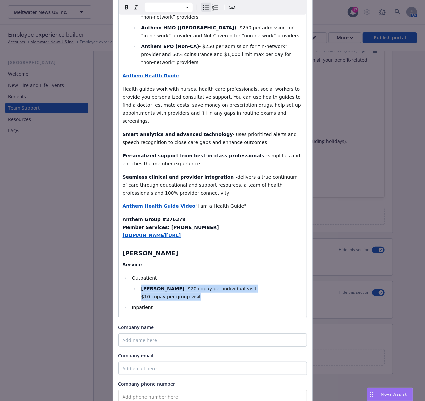
drag, startPoint x: 198, startPoint y: 264, endPoint x: 138, endPoint y: 257, distance: 59.6
click at [139, 284] on li "[PERSON_NAME] - $20 copay per individual visit $10 copay per group visit" at bounding box center [220, 292] width 163 height 16
copy li "[PERSON_NAME] - $20 copay per individual visit $10 copay per group visit"
click at [152, 303] on li "Inpatient" at bounding box center [216, 307] width 172 height 8
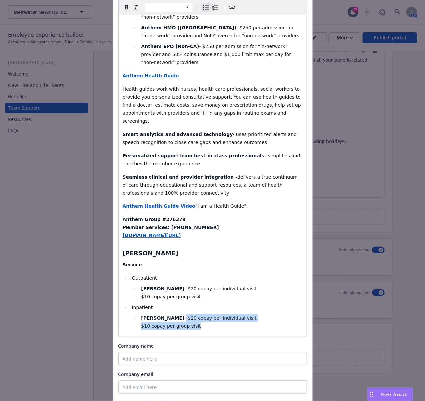
drag, startPoint x: 193, startPoint y: 296, endPoint x: 153, endPoint y: 284, distance: 41.7
click at [153, 314] on li "[PERSON_NAME] - $20 copay per individual visit $10 copay per group visit" at bounding box center [220, 322] width 163 height 16
select select "paragraph"
click at [140, 327] on p "editable markdown" at bounding box center [213, 331] width 180 height 8
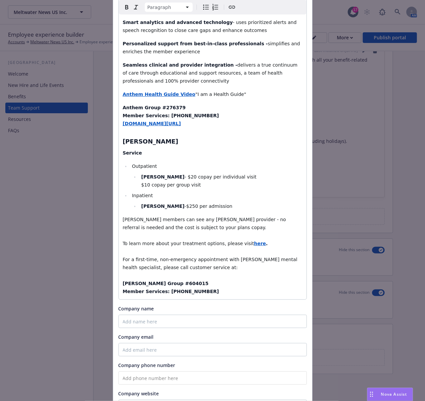
scroll to position [596, 0]
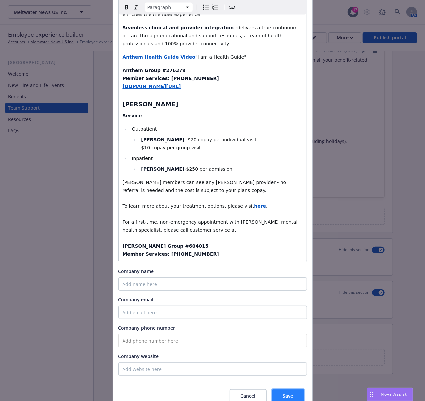
click at [292, 389] on button "Save" at bounding box center [288, 395] width 32 height 13
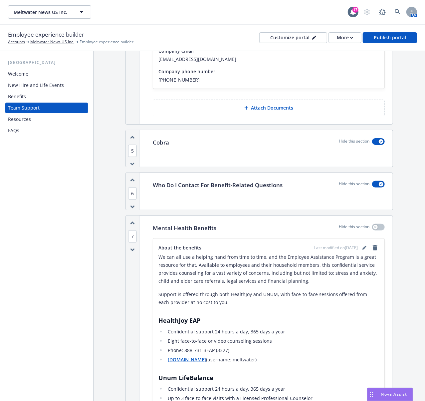
scroll to position [709, 0]
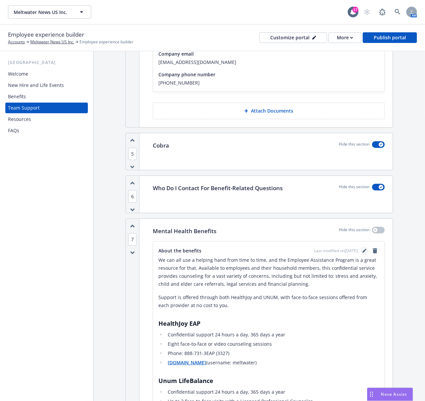
click at [362, 253] on icon "editPencil" at bounding box center [363, 250] width 3 height 3
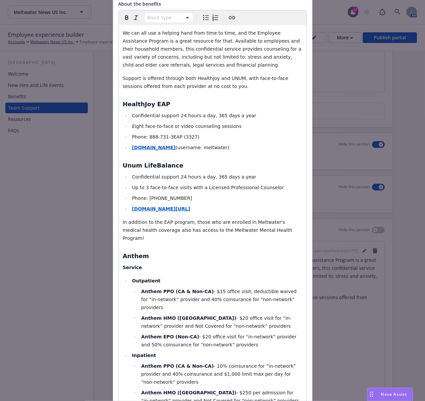
scroll to position [89, 0]
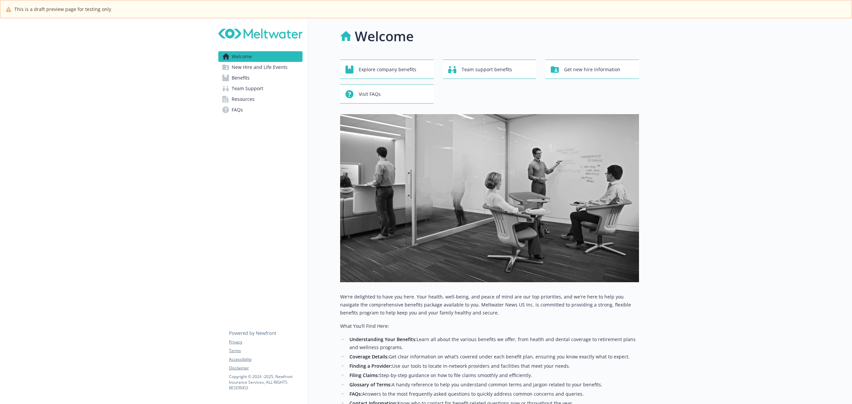
click at [252, 79] on link "Benefits" at bounding box center [260, 78] width 84 height 11
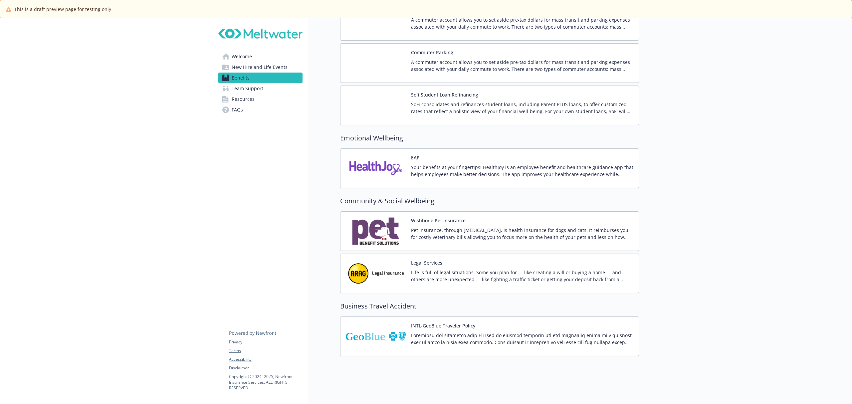
scroll to position [1051, 0]
